Goal: Task Accomplishment & Management: Use online tool/utility

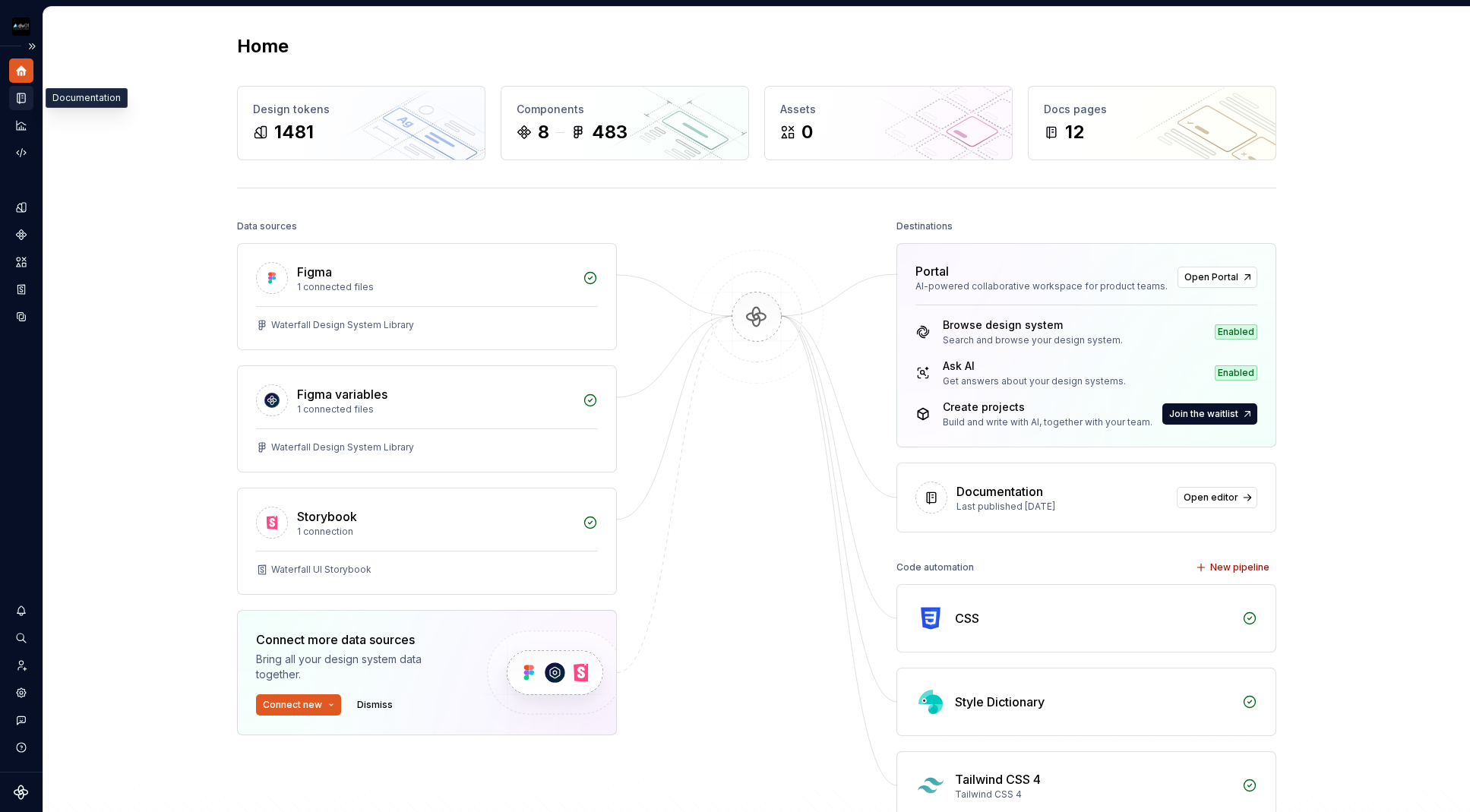
click at [19, 97] on icon "Documentation" at bounding box center [21, 97] width 14 height 14
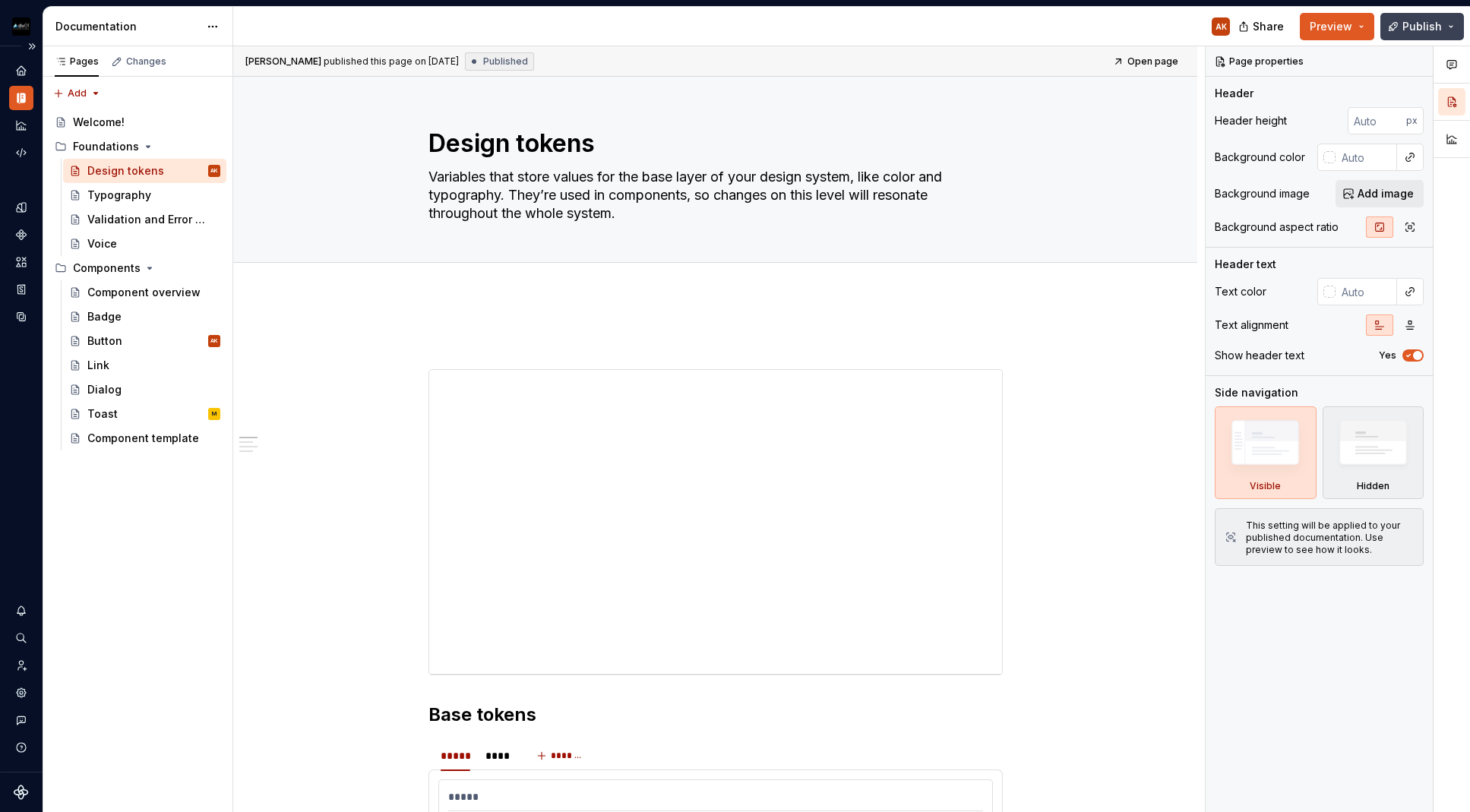
click at [1424, 20] on span "Publish" at bounding box center [1422, 26] width 40 height 15
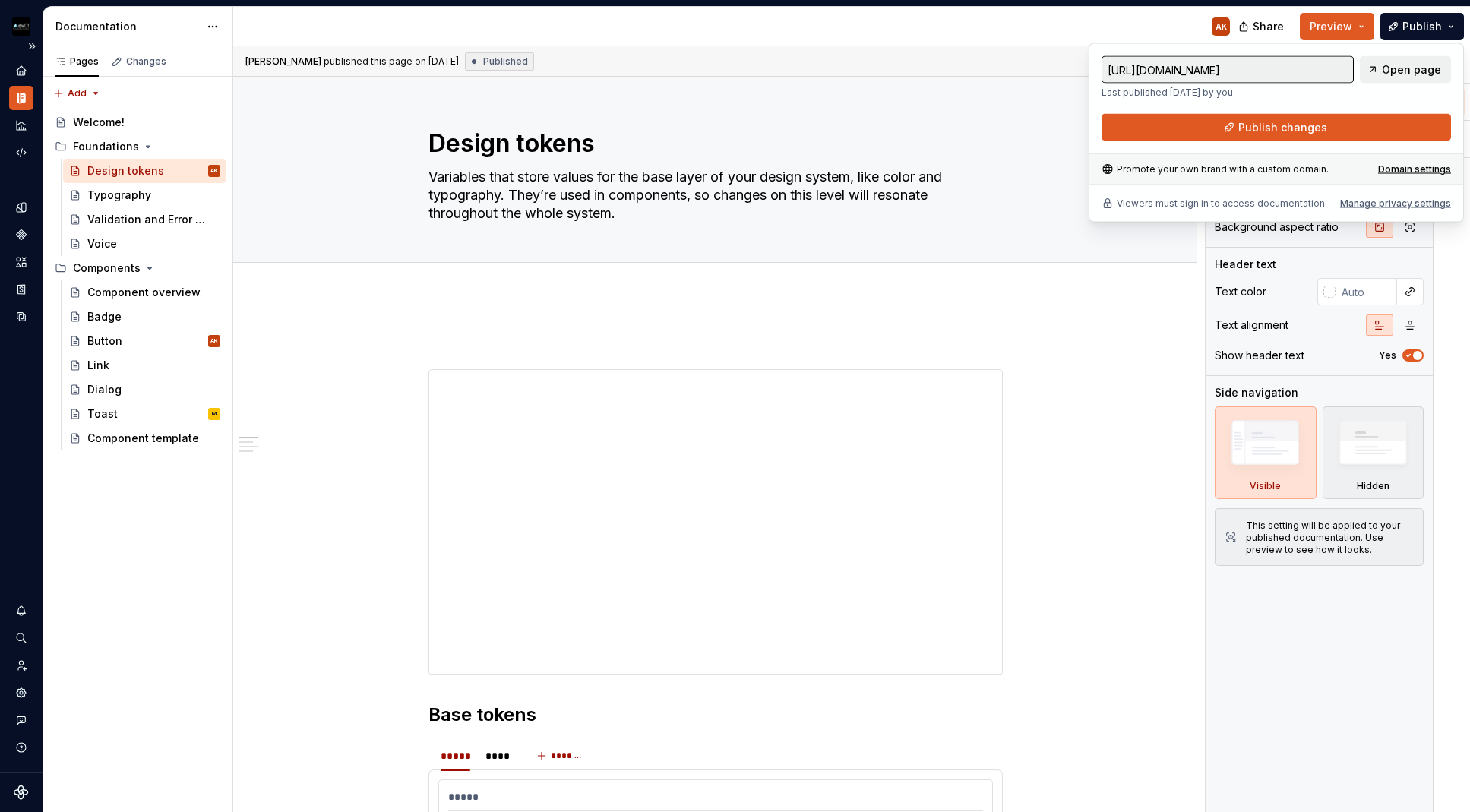
click at [1420, 54] on div "[URL][DOMAIN_NAME] Last published [DATE] by you. Open page Publish changes Prom…" at bounding box center [1276, 132] width 375 height 179
click at [1418, 70] on span "Open page" at bounding box center [1411, 69] width 59 height 15
type textarea "*"
